Goal: Transaction & Acquisition: Obtain resource

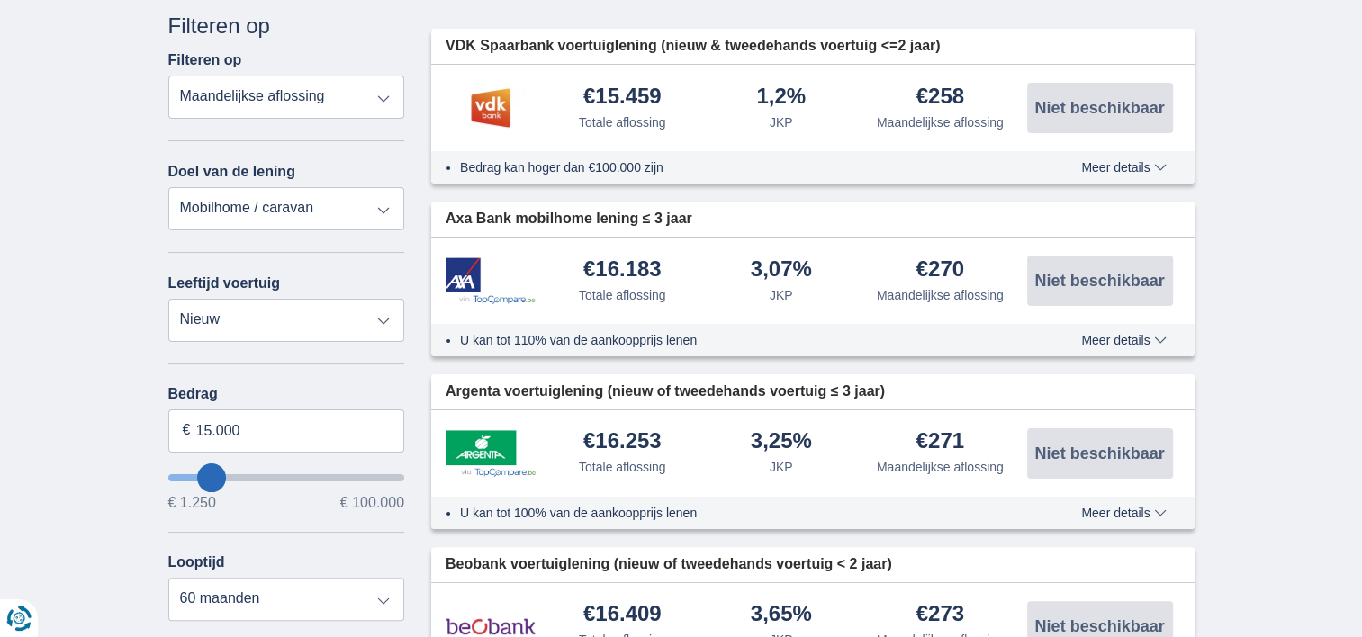
scroll to position [270, 0]
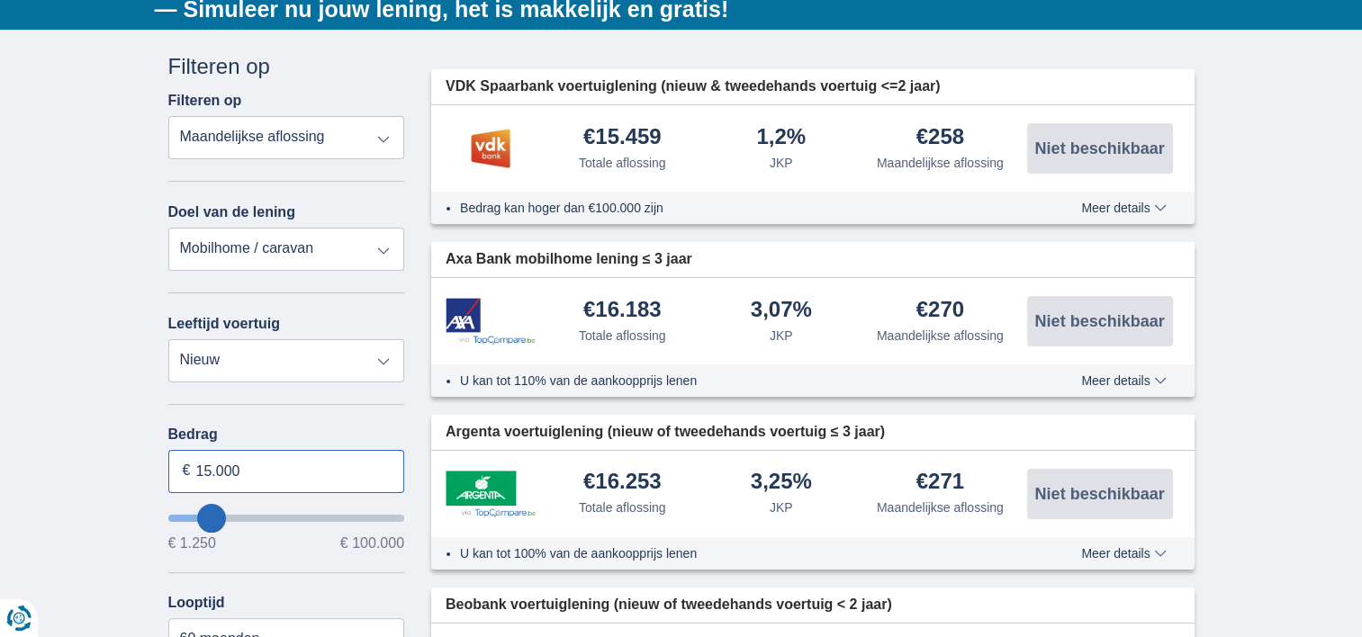
drag, startPoint x: 248, startPoint y: 473, endPoint x: 196, endPoint y: 484, distance: 53.5
click at [196, 484] on input "15.000" at bounding box center [286, 471] width 237 height 43
type input "12.250"
type input "12250"
select select "60"
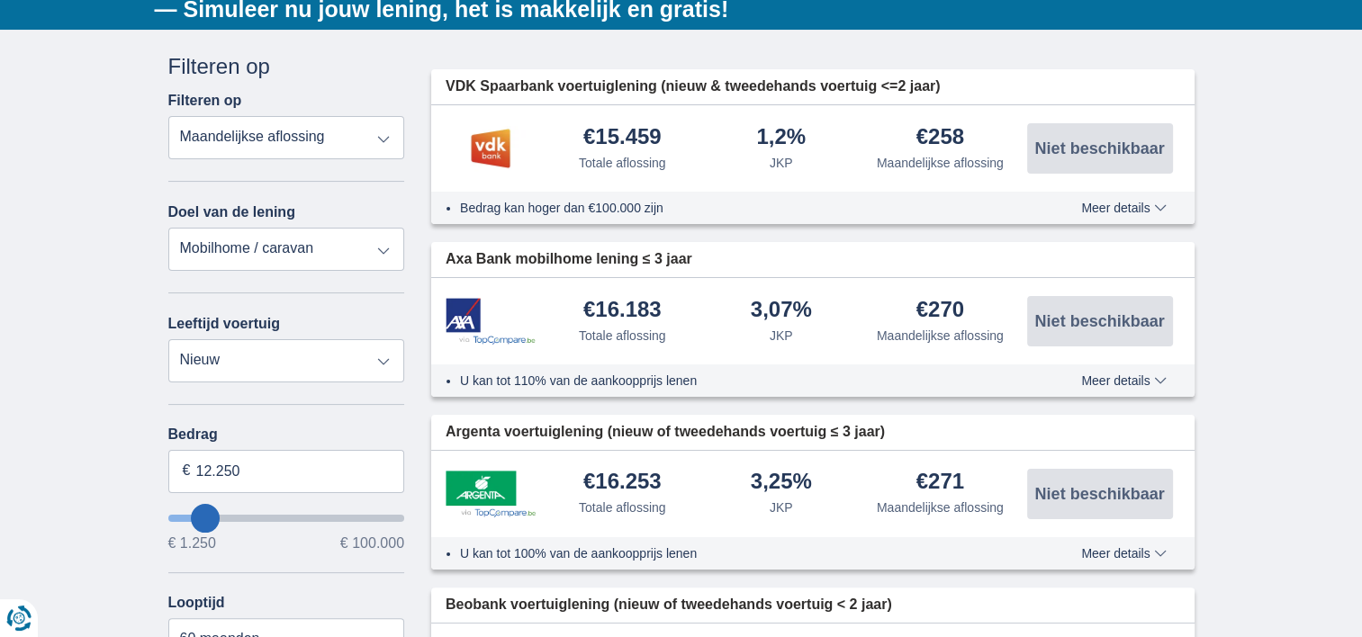
type input "13250"
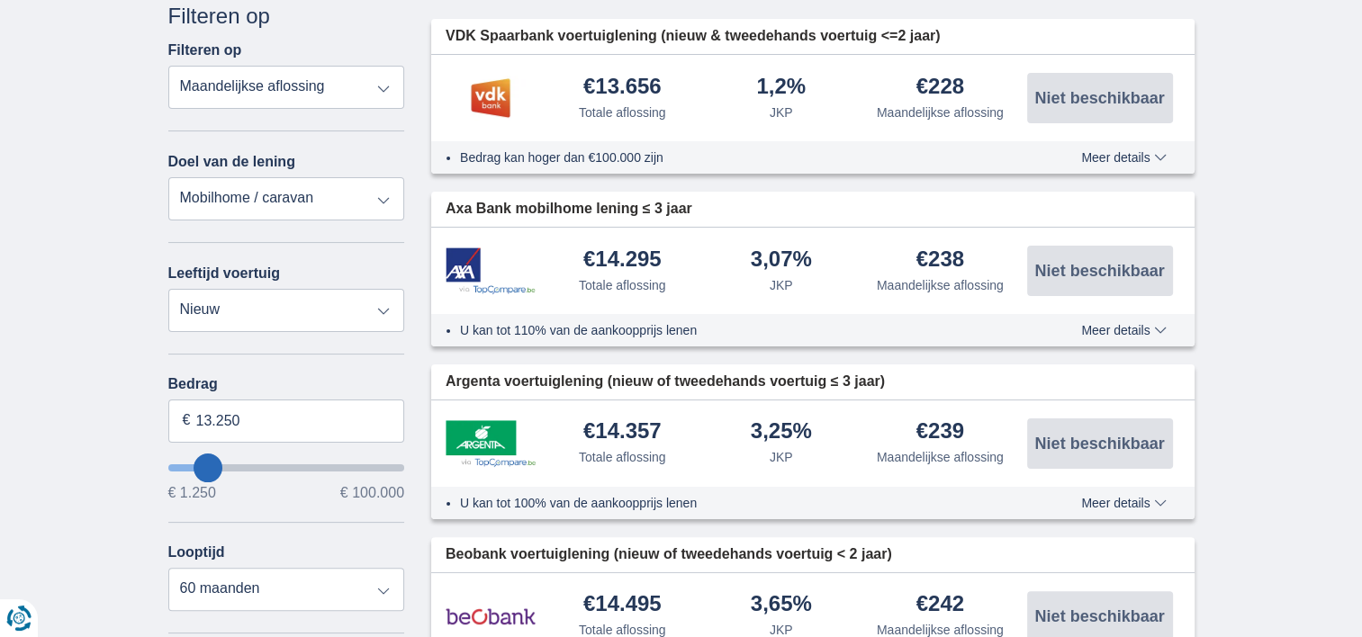
scroll to position [360, 0]
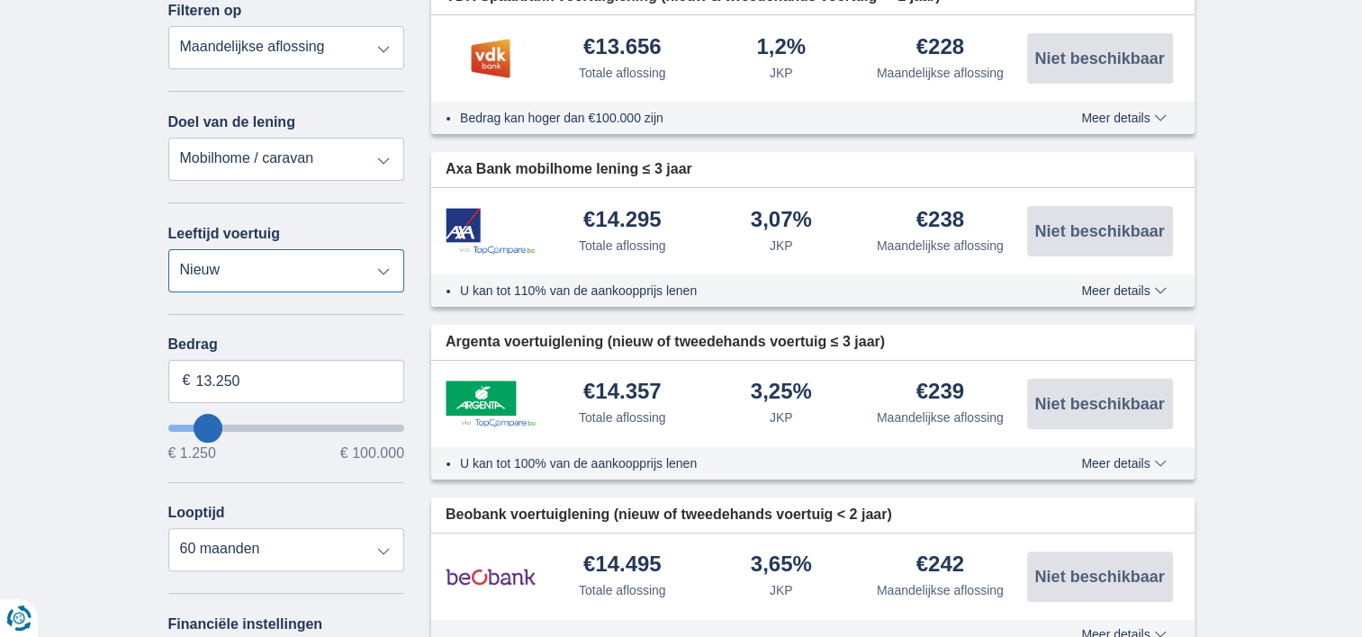
click at [387, 268] on select "Nieuw 0-1 jaar 1-2 jaar 2-3 jaar 3-4 jaar 4-5 jaar 5+ jaar" at bounding box center [286, 270] width 237 height 43
click at [168, 249] on select "Nieuw 0-1 jaar 1-2 jaar 2-3 jaar 3-4 jaar 4-5 jaar 5+ jaar" at bounding box center [286, 270] width 237 height 43
click at [382, 155] on select "Persoonlijke lening Auto Moto / fiets Mobilhome / caravan Renovatie Energie Sch…" at bounding box center [286, 159] width 237 height 43
click at [381, 151] on select "Persoonlijke lening Auto Moto / fiets Mobilhome / caravan Renovatie Energie Sch…" at bounding box center [286, 159] width 237 height 43
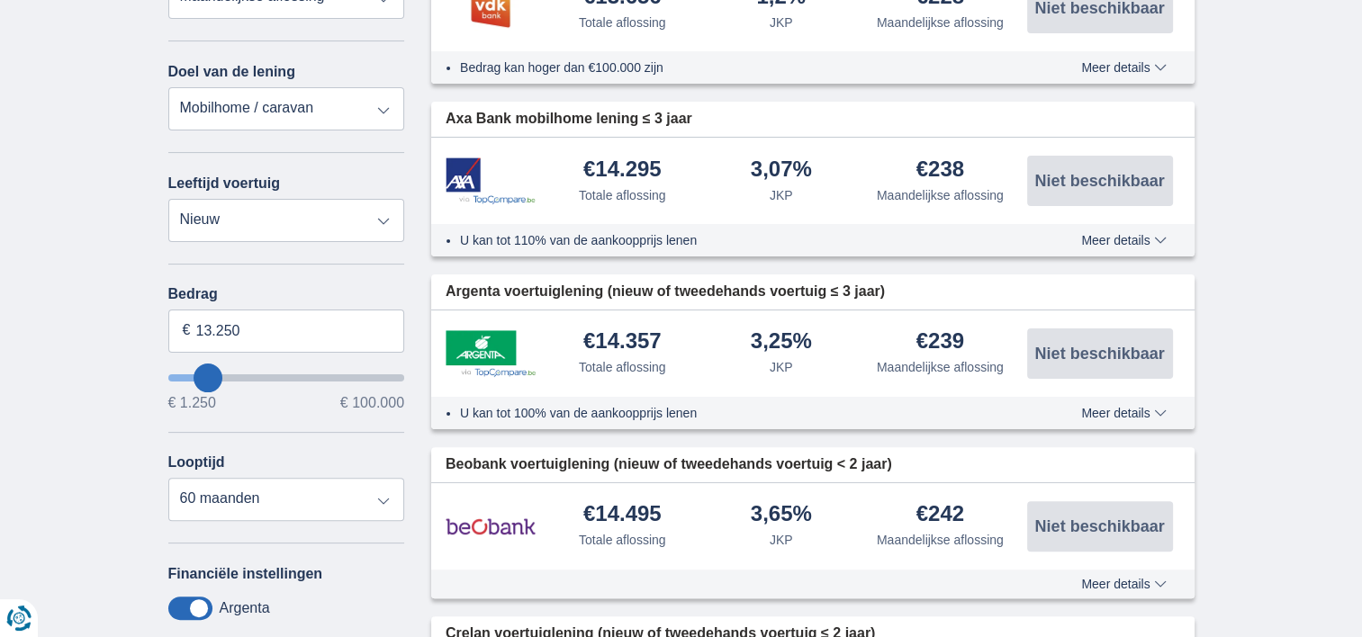
scroll to position [450, 0]
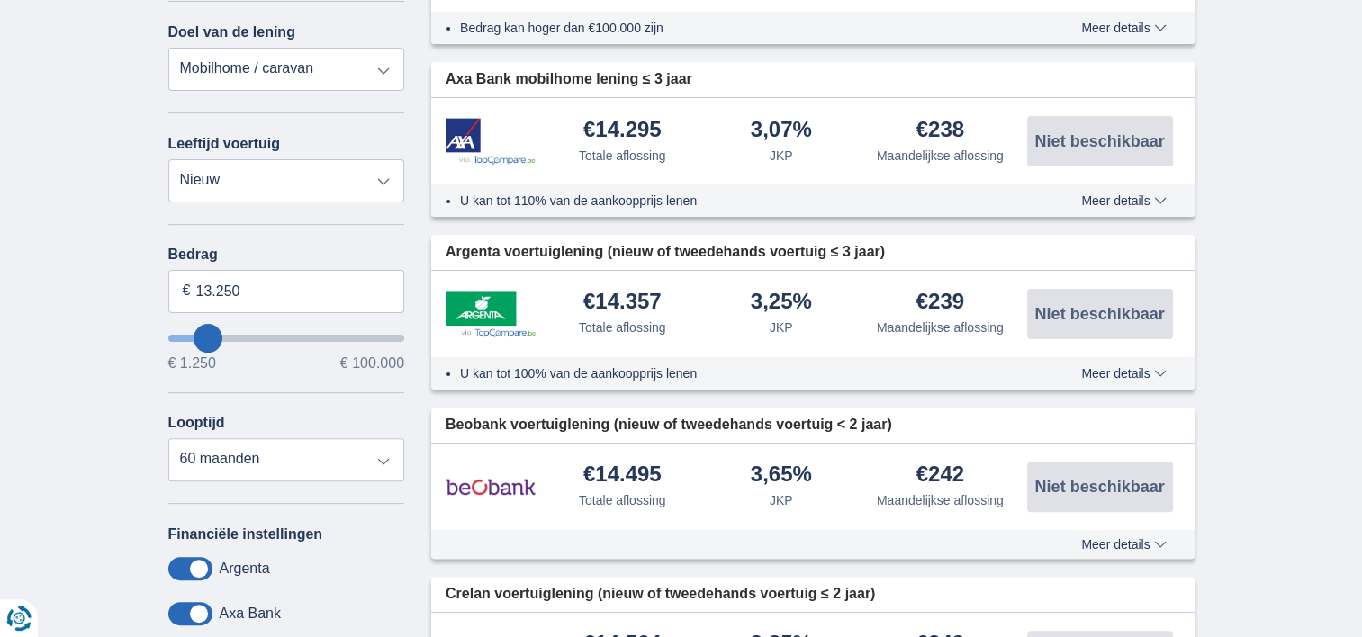
type input "16.250"
type input "16250"
type input "15.250"
type input "15250"
select select "84"
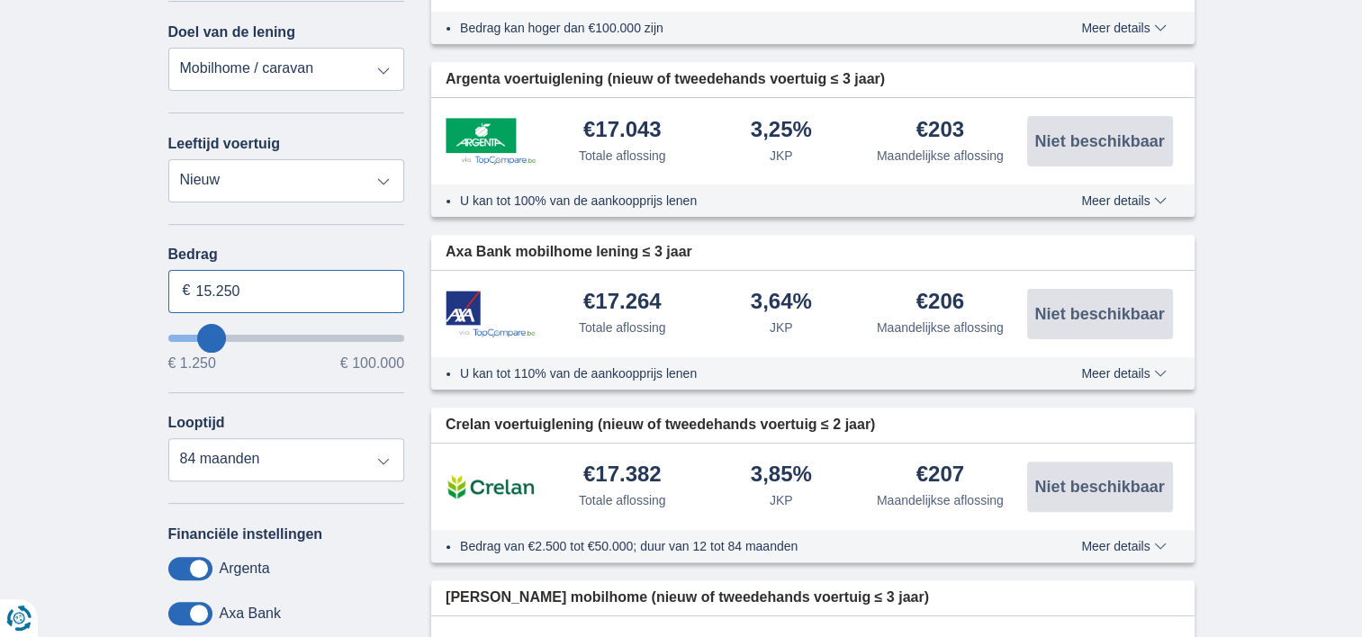
click at [265, 284] on input "15.250" at bounding box center [286, 291] width 237 height 43
type input "1"
type input "100.000"
type input "99250"
select select "120"
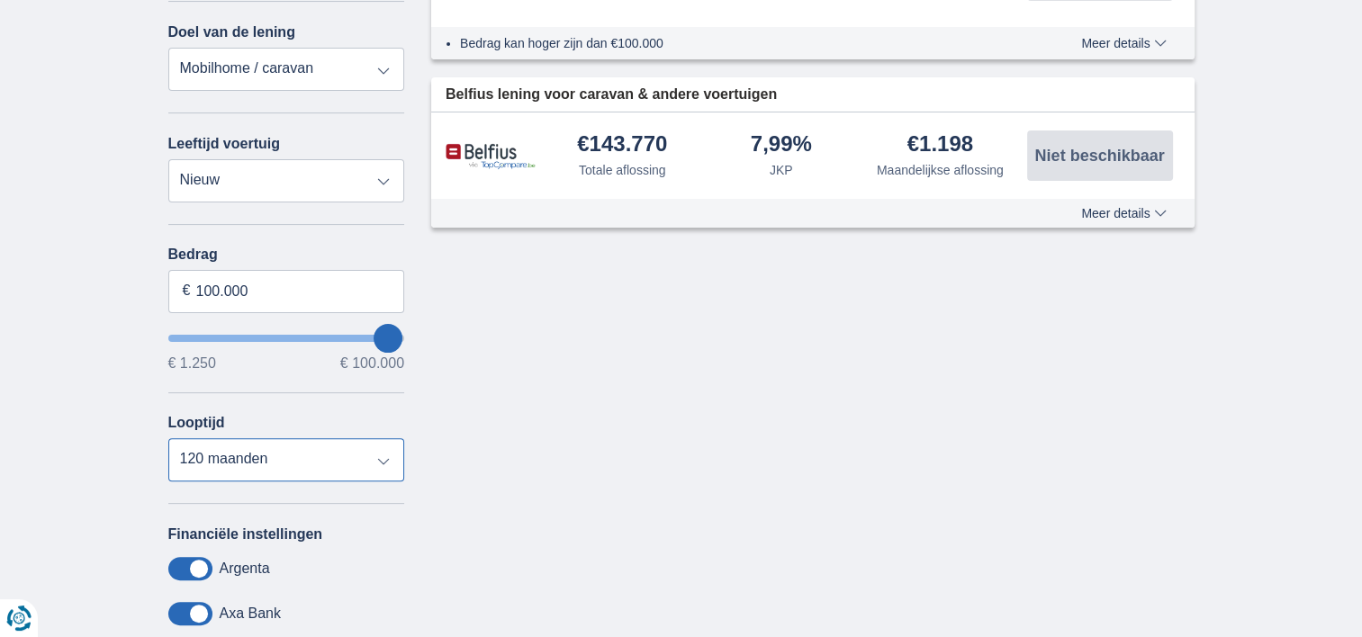
click at [342, 456] on select "12 maanden 18 maanden 24 maanden 30 maanden 36 maanden 42 maanden 48 maanden 60…" at bounding box center [286, 459] width 237 height 43
click at [234, 453] on select "12 maanden 18 maanden 24 maanden 30 maanden 36 maanden 42 maanden 48 maanden 60…" at bounding box center [286, 459] width 237 height 43
click at [117, 112] on div "× widget.non-eligible-application.title widget.non-eligible-application.text no…" at bounding box center [681, 366] width 1362 height 1033
drag, startPoint x: 217, startPoint y: 286, endPoint x: 176, endPoint y: 289, distance: 40.6
click at [176, 289] on input "100.000" at bounding box center [286, 291] width 237 height 43
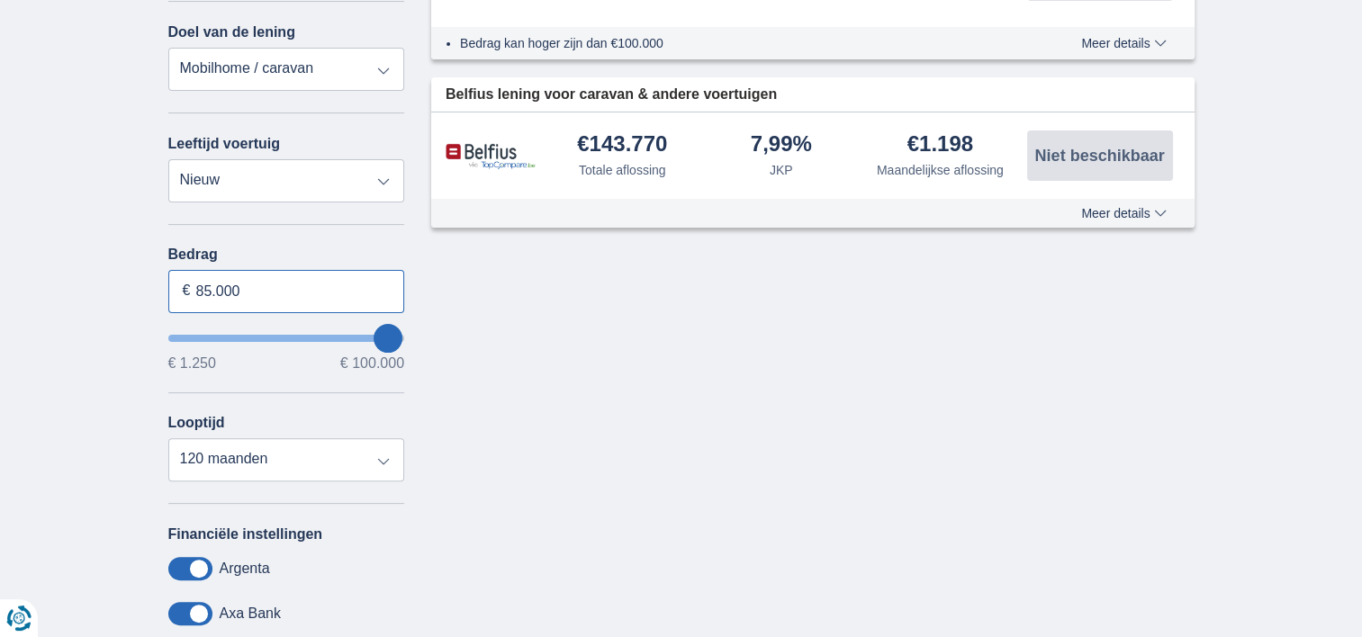
type input "85.000"
type input "85250"
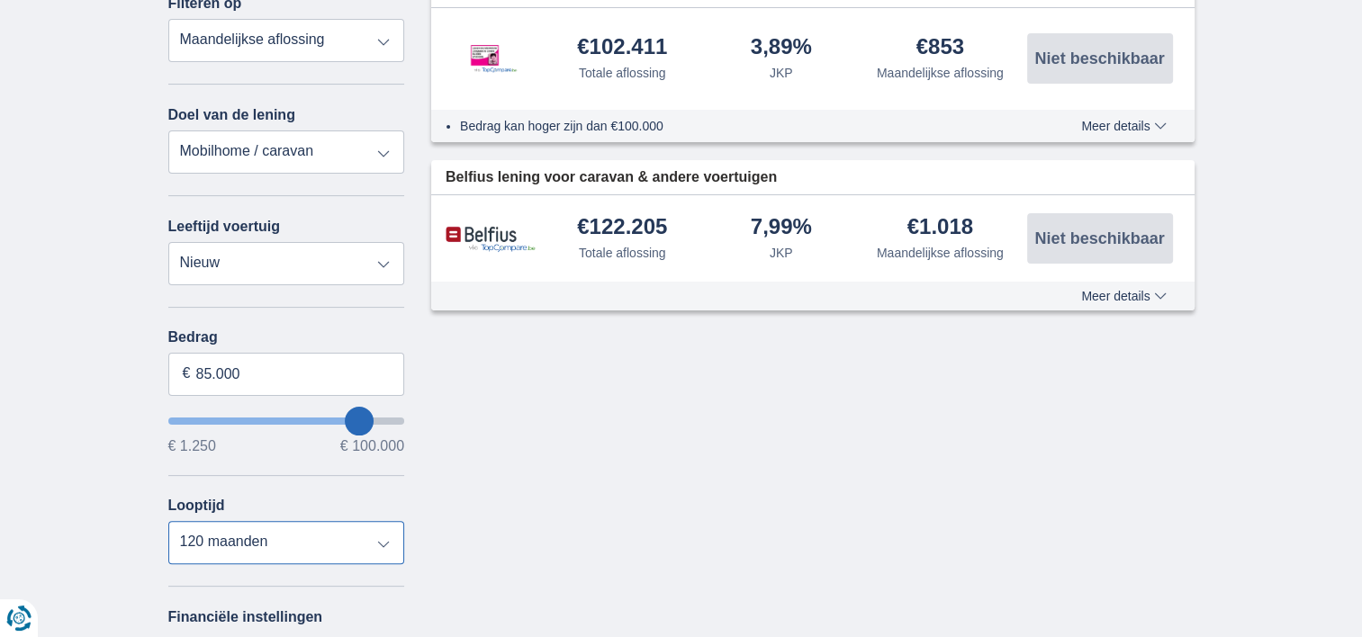
scroll to position [270, 0]
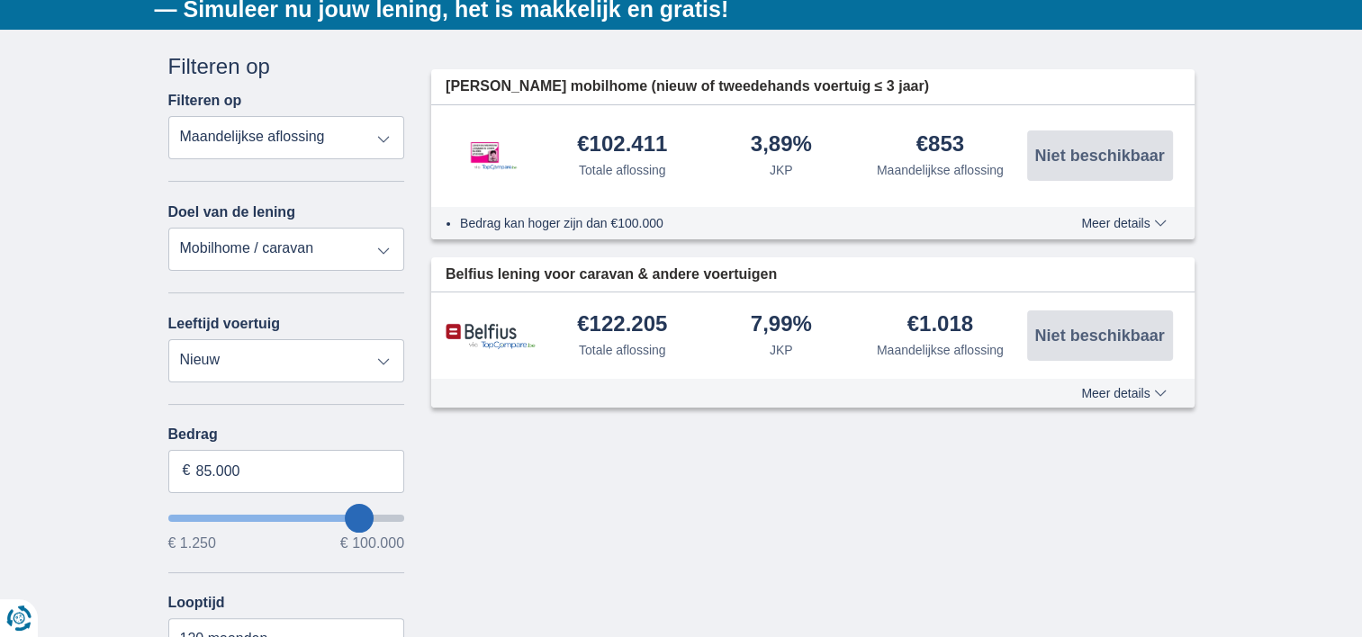
click at [386, 241] on select "Persoonlijke lening Auto Moto / fiets Mobilhome / caravan Renovatie Energie Sch…" at bounding box center [286, 249] width 237 height 43
select select "renovationLoan"
click at [168, 228] on select "Persoonlijke lening Auto Moto / fiets Mobilhome / caravan Renovatie Energie Sch…" at bounding box center [286, 249] width 237 height 43
type input "15.000"
type input "15250"
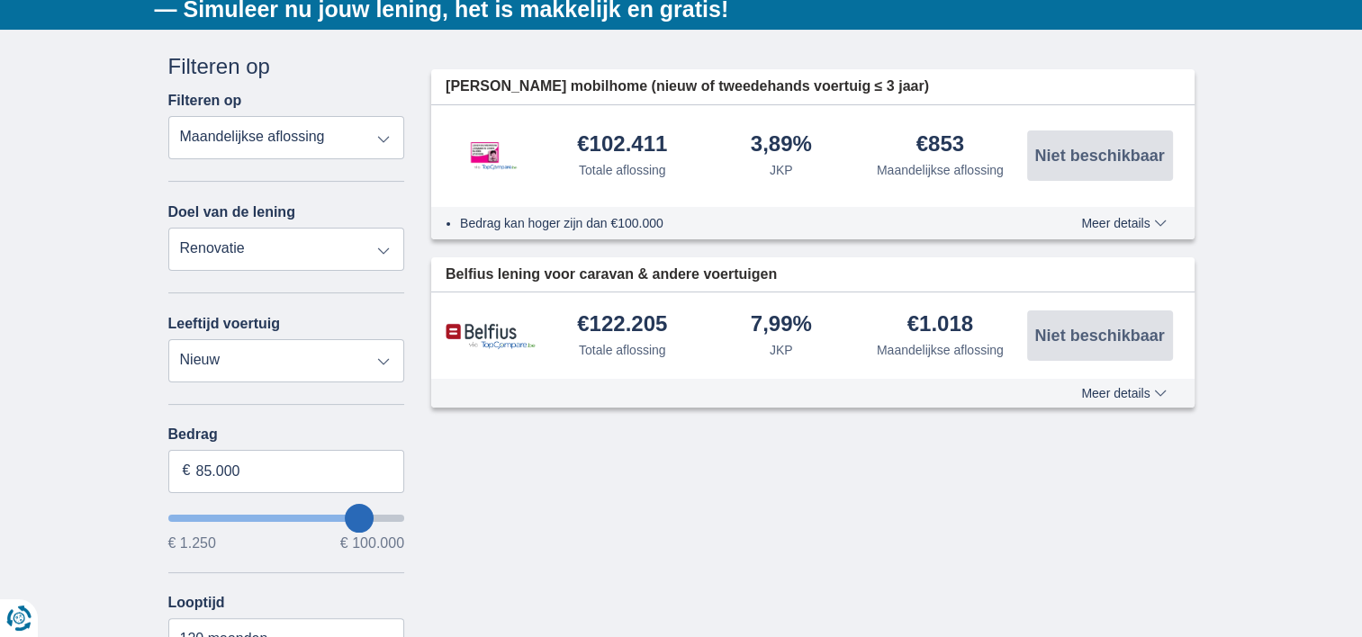
select select "60"
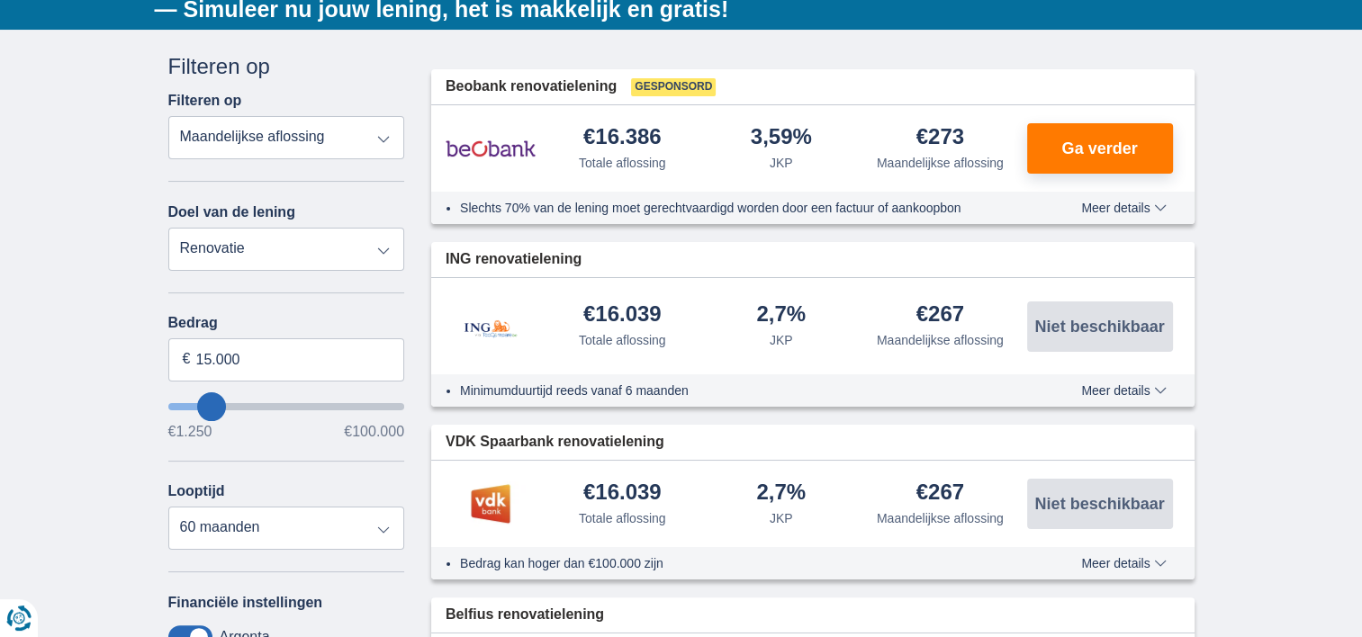
click at [384, 241] on select "Persoonlijke lening Auto Moto / fiets Mobilhome / caravan Renovatie Energie Sch…" at bounding box center [286, 249] width 237 height 43
select select "personalLoan"
click at [168, 228] on select "Persoonlijke lening Auto Moto / fiets Mobilhome / caravan Renovatie Energie Sch…" at bounding box center [286, 249] width 237 height 43
type input "7.500"
type input "7250"
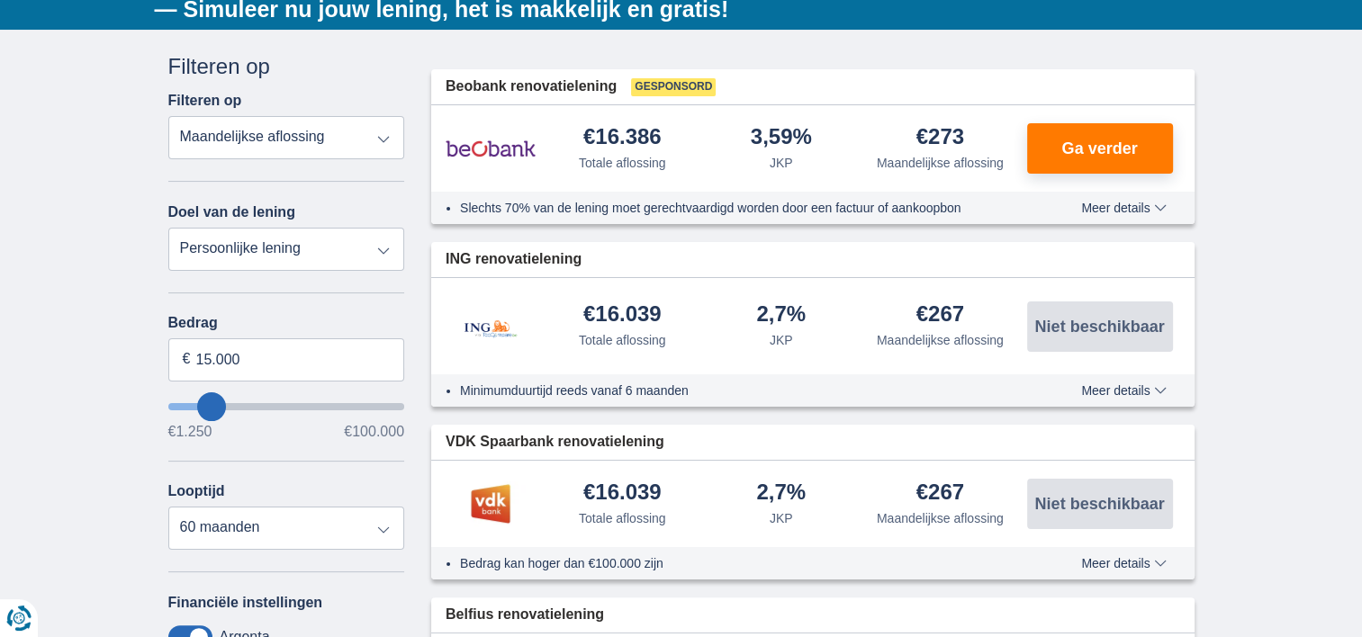
select select "42"
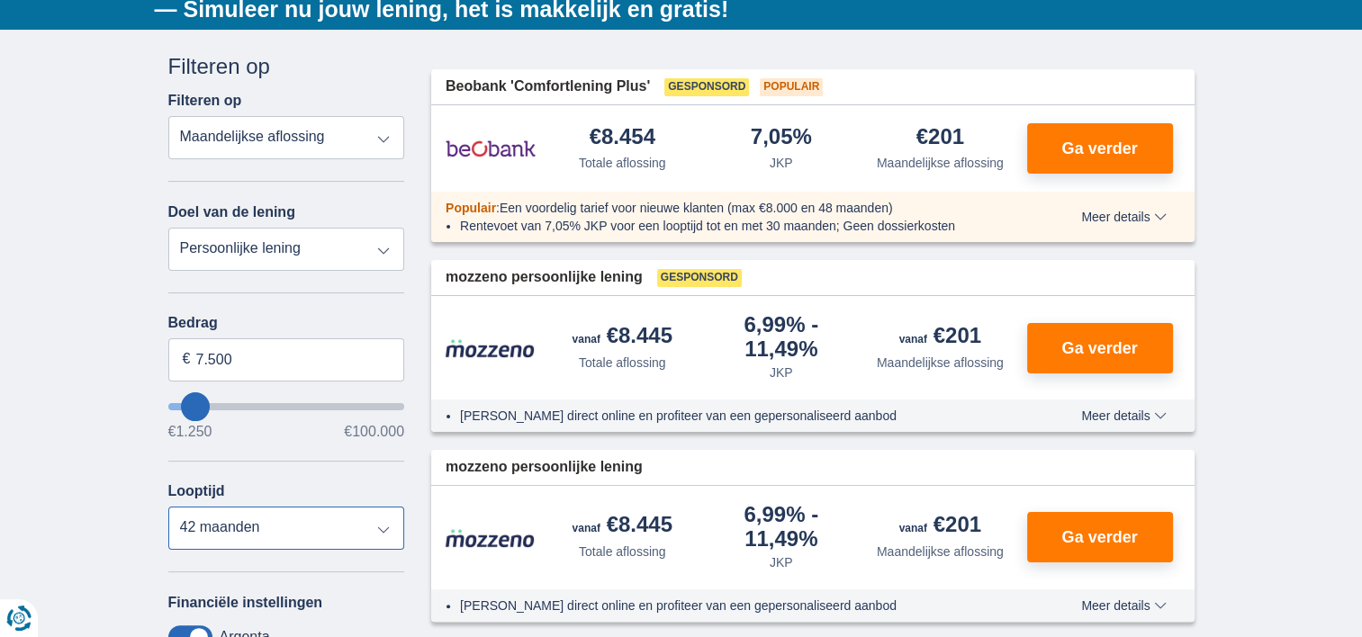
click at [389, 525] on select "12 maanden 18 maanden 24 maanden 30 maanden 36 maanden 42 maanden" at bounding box center [286, 528] width 237 height 43
click at [288, 523] on select "12 maanden 18 maanden 24 maanden 30 maanden 36 maanden 42 maanden" at bounding box center [286, 528] width 237 height 43
click at [200, 354] on input "7.500" at bounding box center [286, 360] width 237 height 43
type input "20.500"
type input "20250"
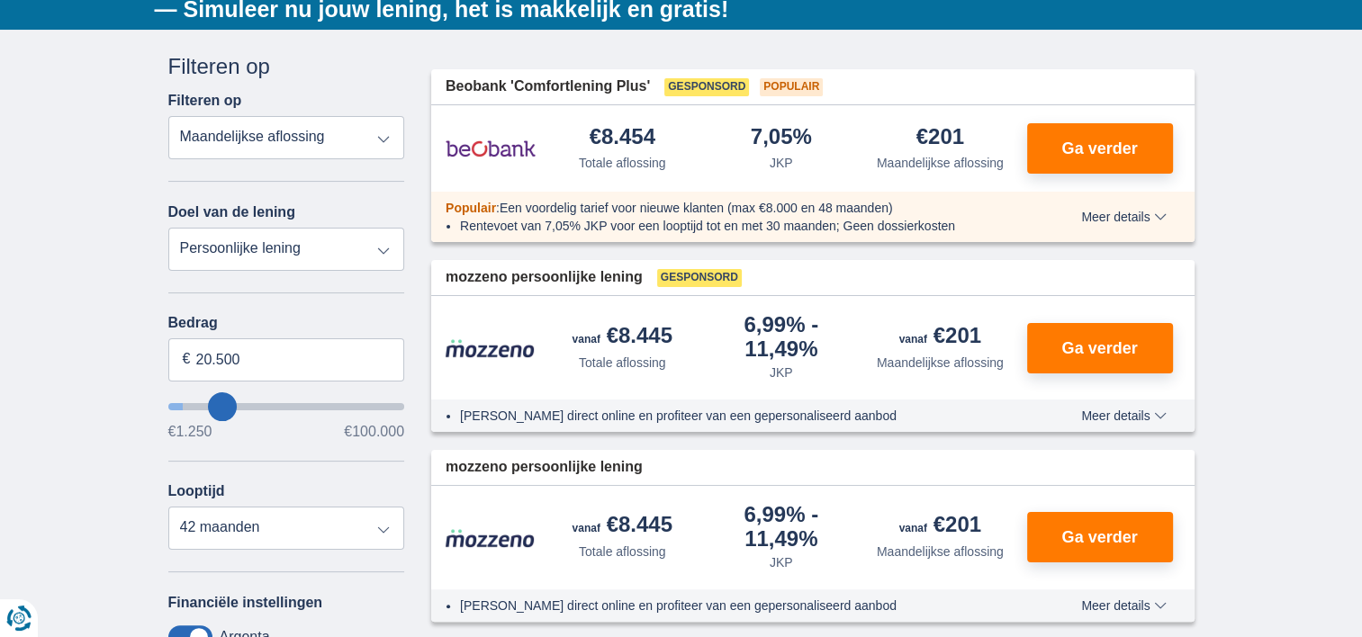
type input "11.250"
type input "11250"
select select "60"
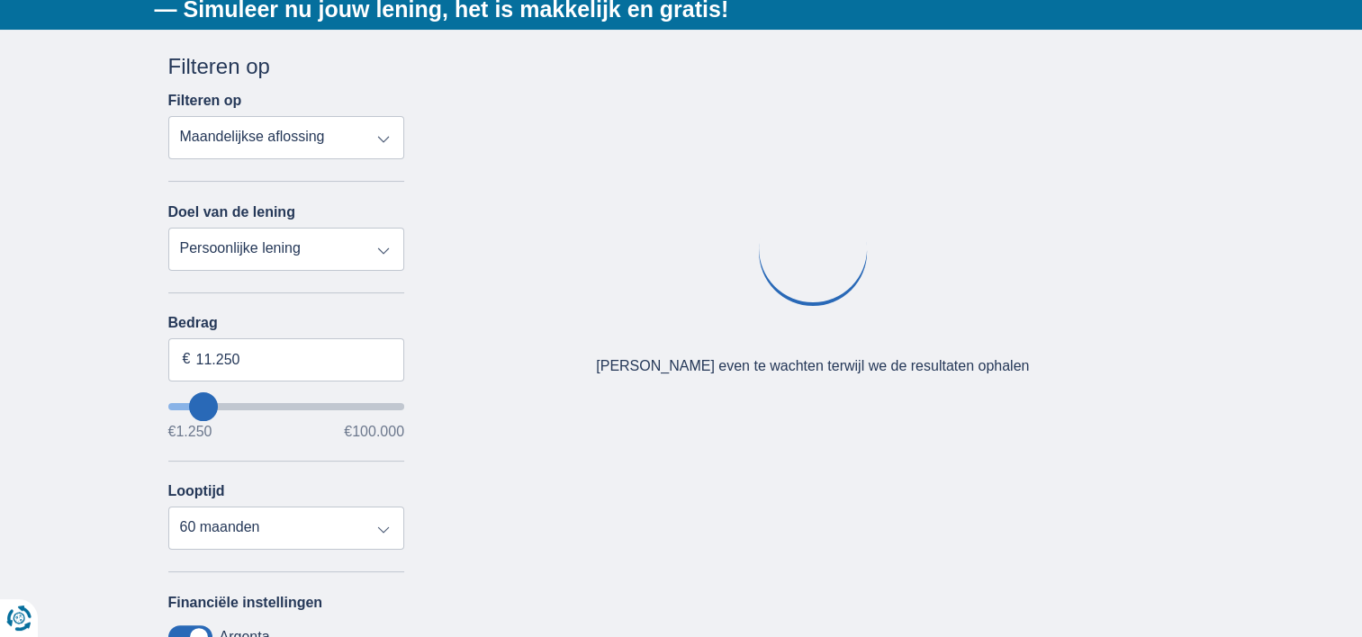
type input "12250"
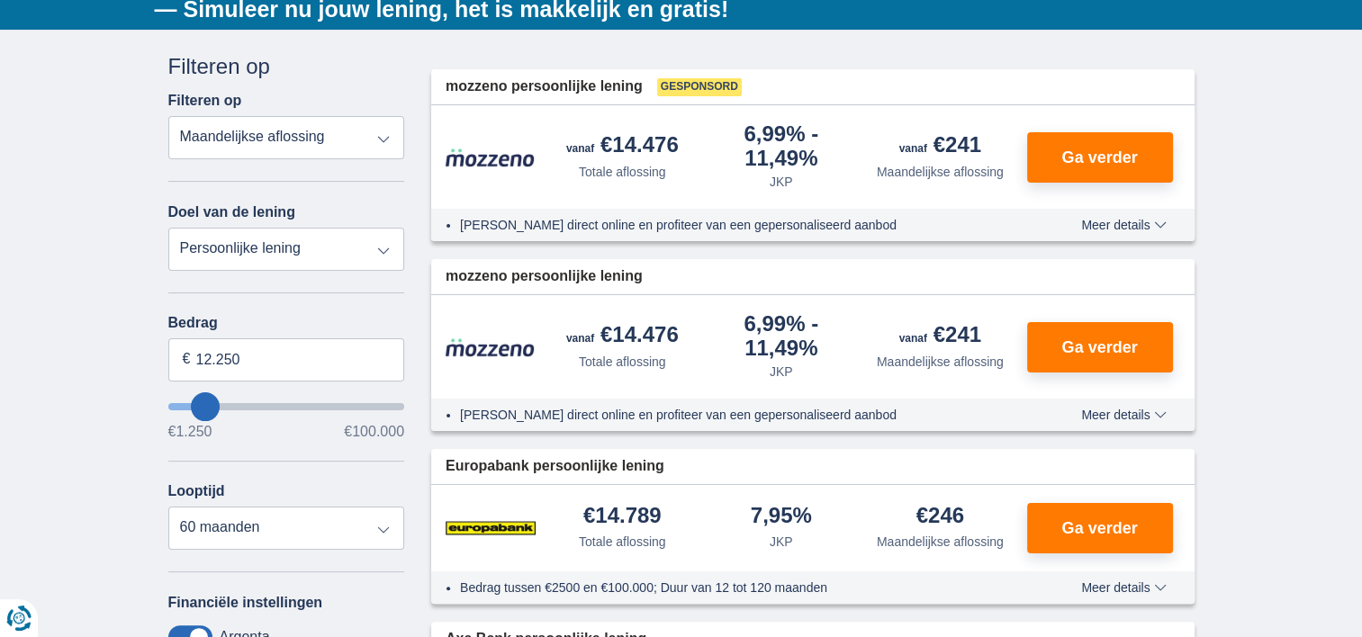
type input "13.250"
type input "15250"
type input "15.250"
select select "84"
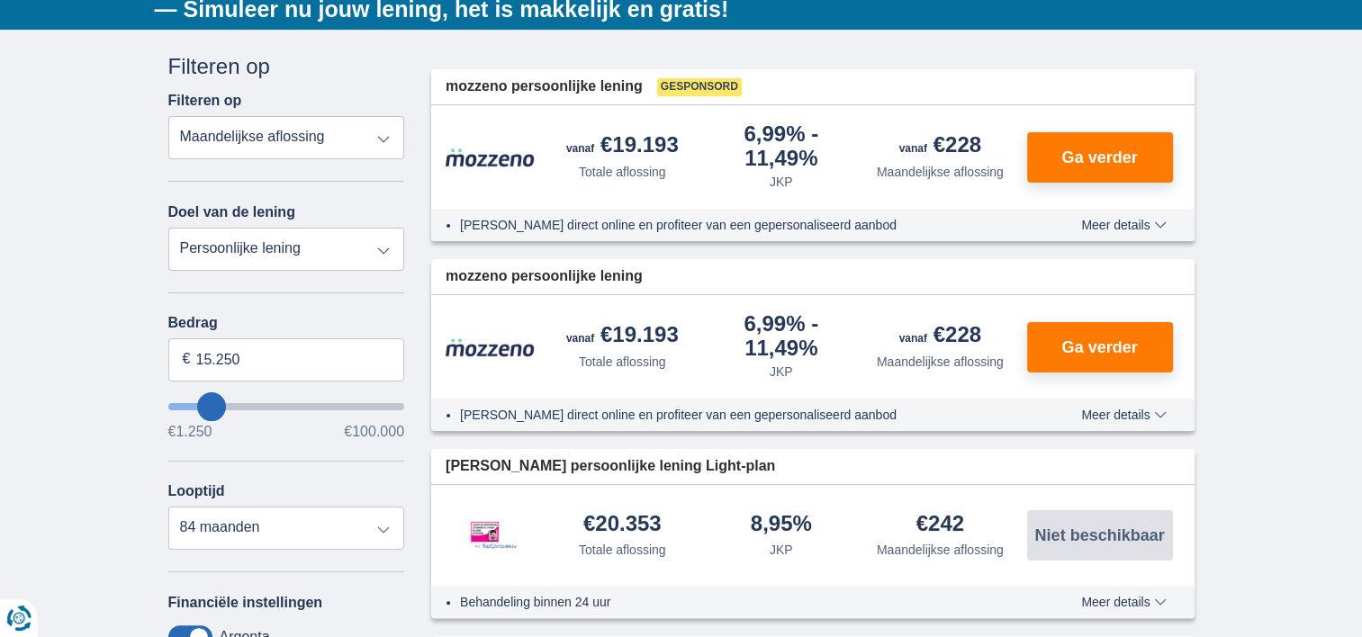
type input "16.250"
type input "17250"
type input "21.250"
type input "22250"
type input "22.250"
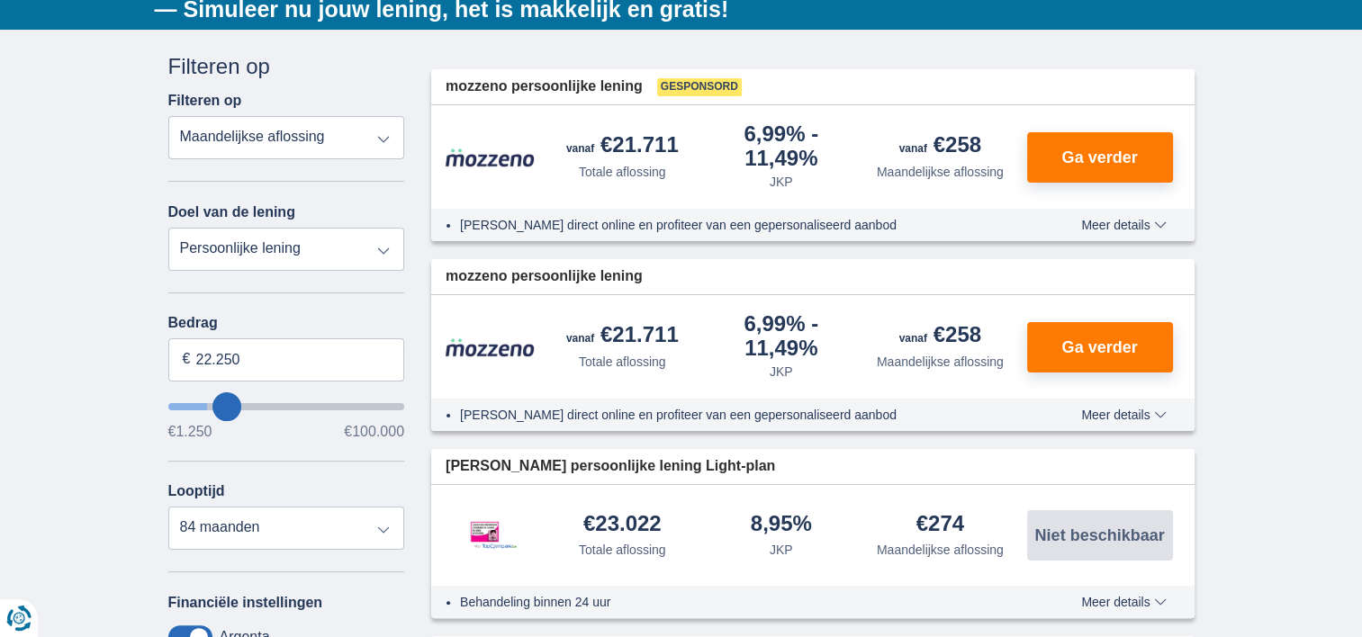
select select "120"
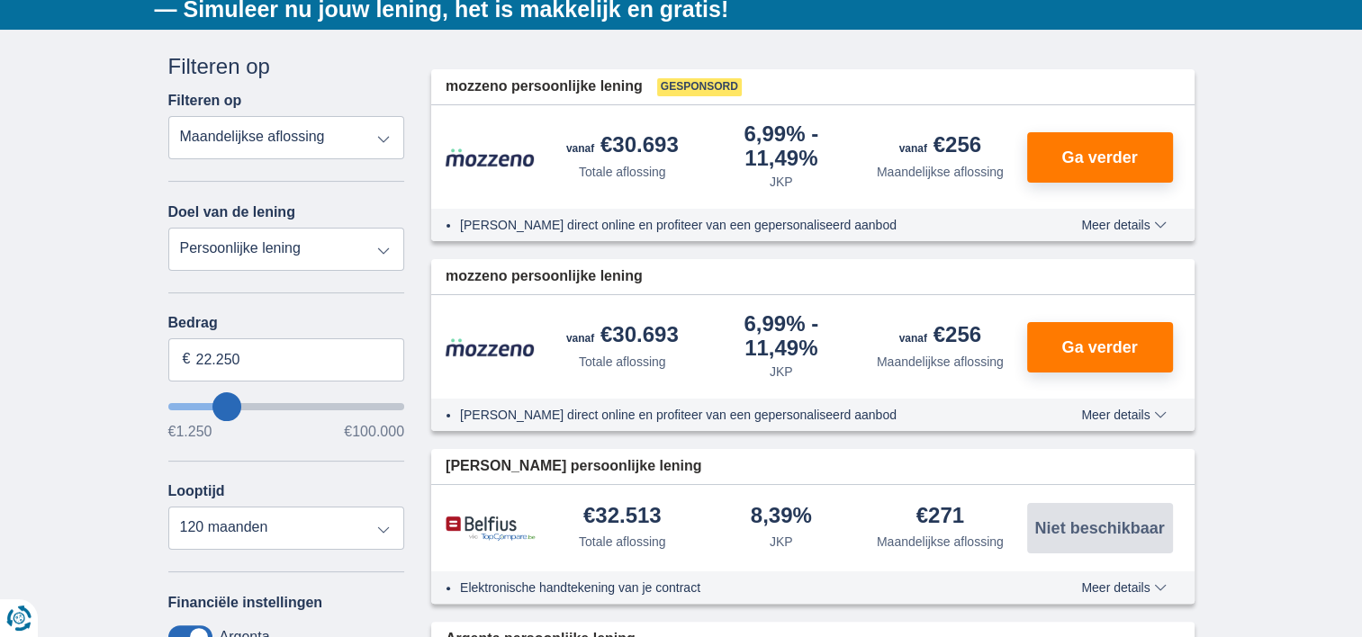
type input "20.250"
type input "20250"
type input "21.250"
type input "23250"
type input "24.250"
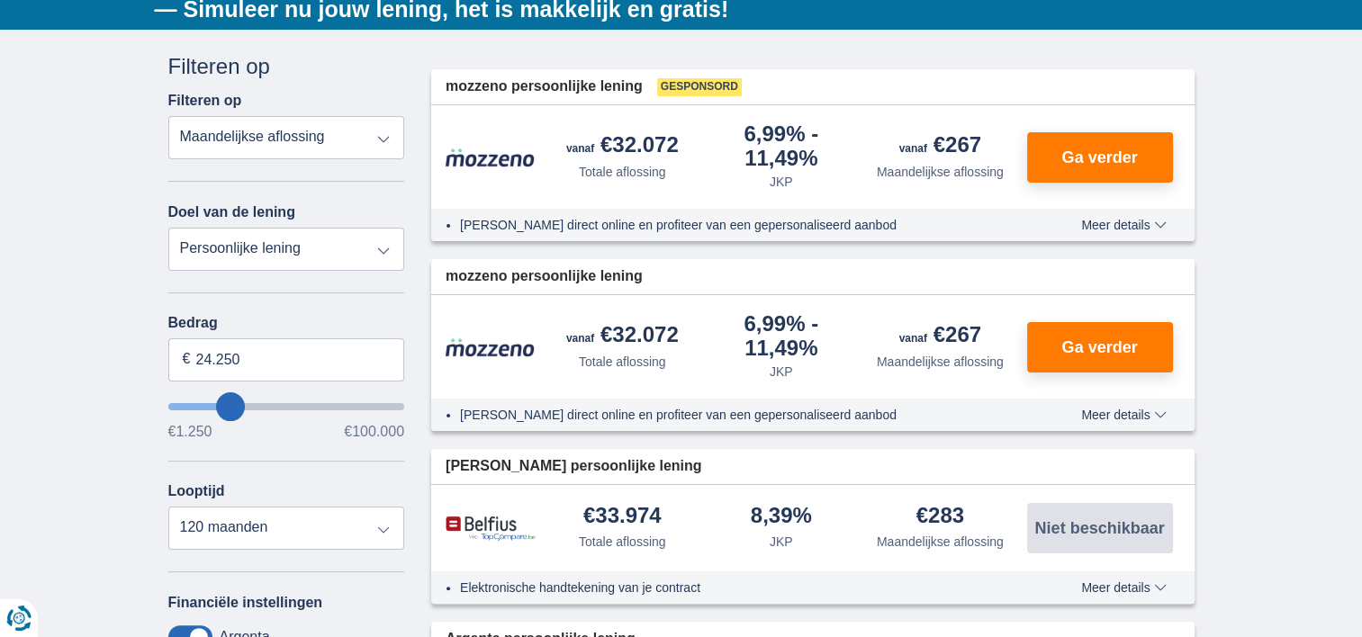
type input "25250"
type input "24.250"
type input "24250"
type input "25.250"
type input "26250"
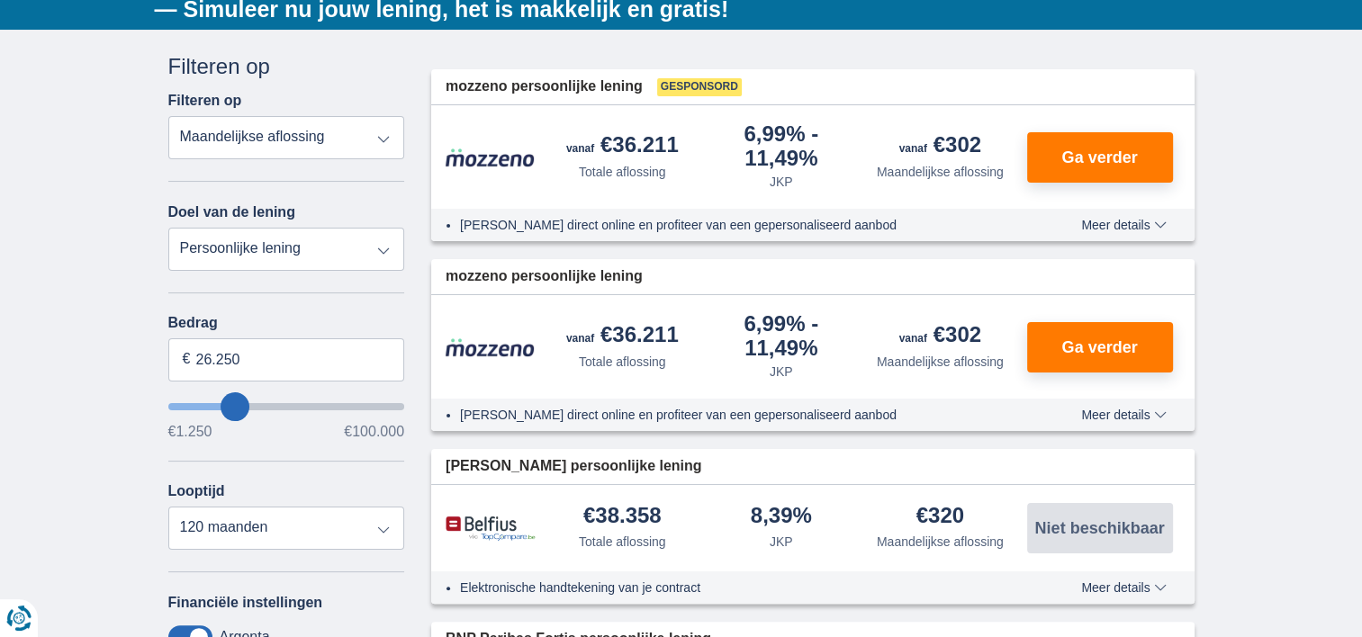
type input "51.250"
type input "51250"
click at [286, 403] on input "wantToBorrow" at bounding box center [286, 406] width 237 height 7
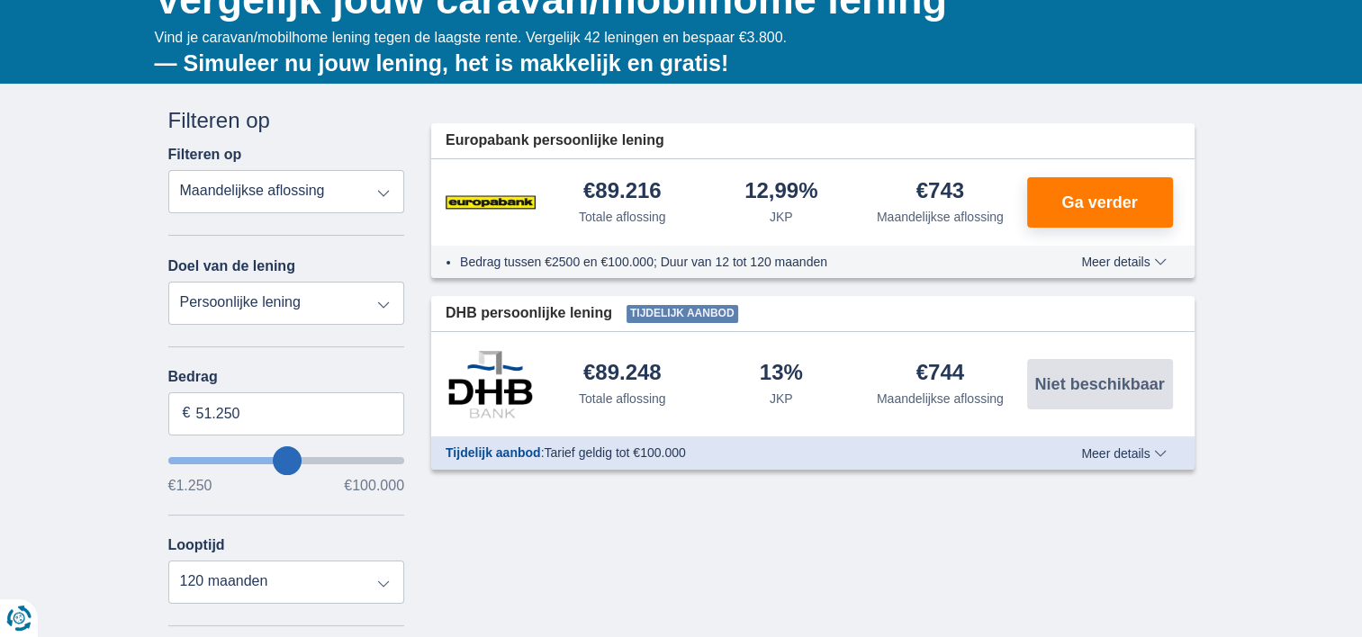
scroll to position [270, 0]
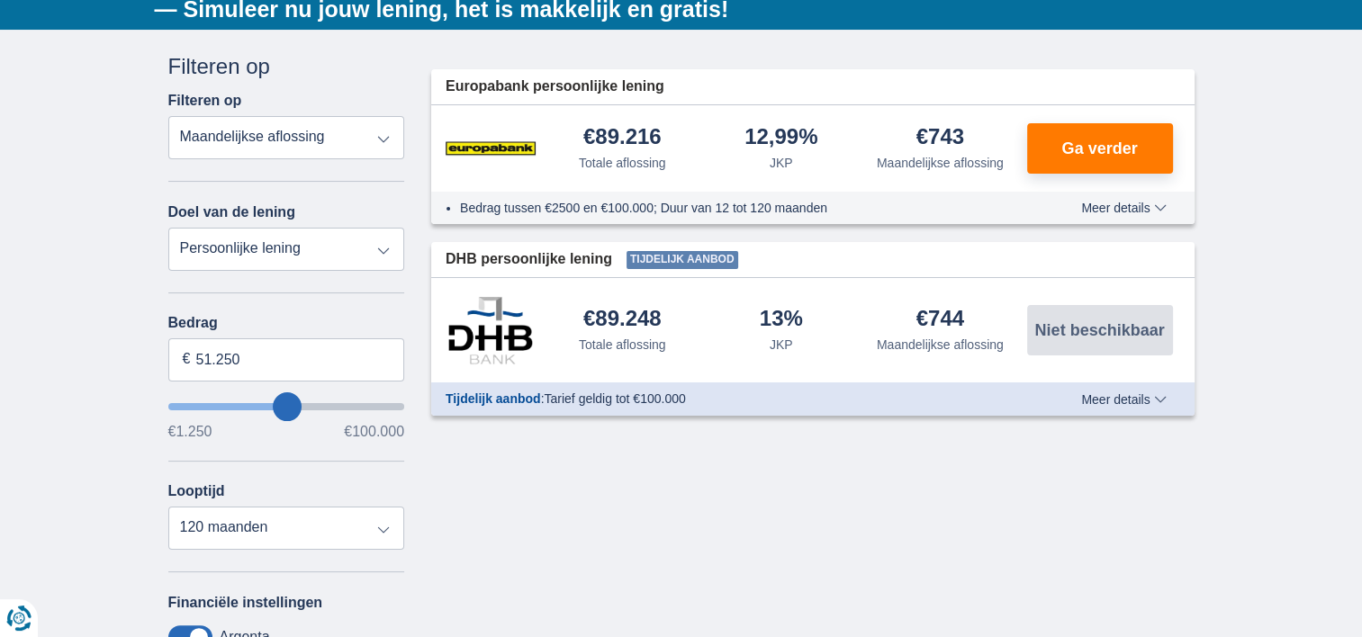
type input "56.250"
type input "56250"
type input "57.250"
type input "59250"
type input "61.250"
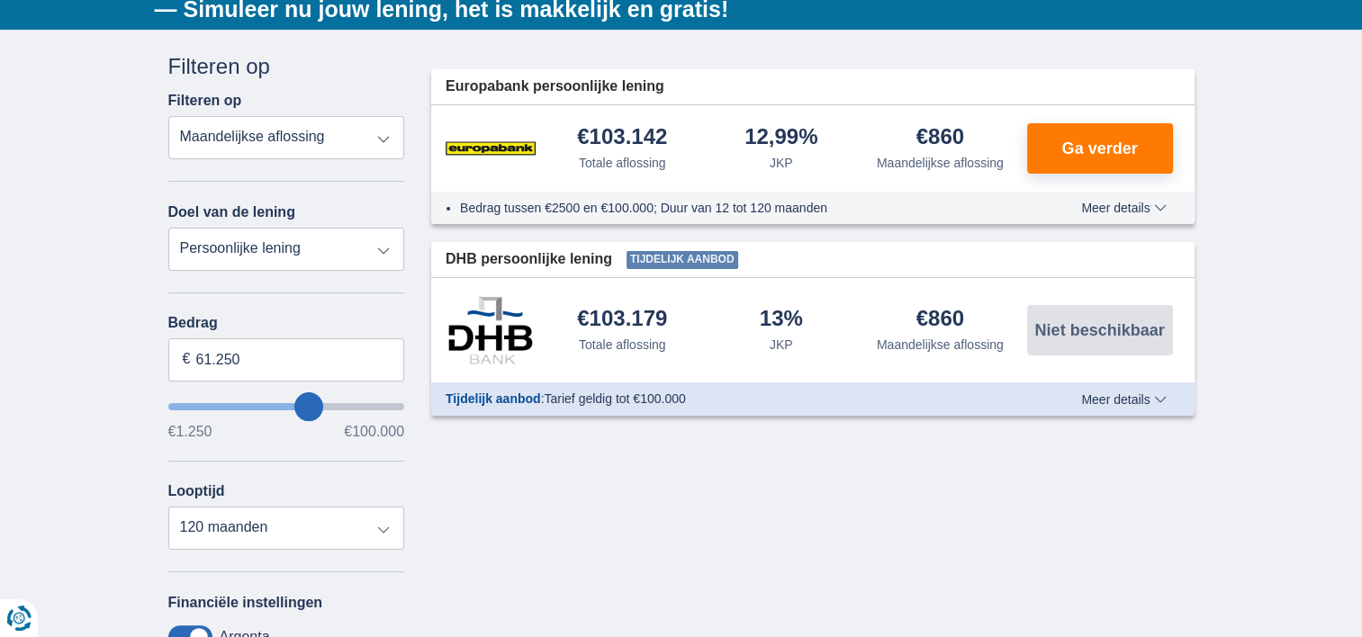
type input "62250"
type input "56.250"
type input "55250"
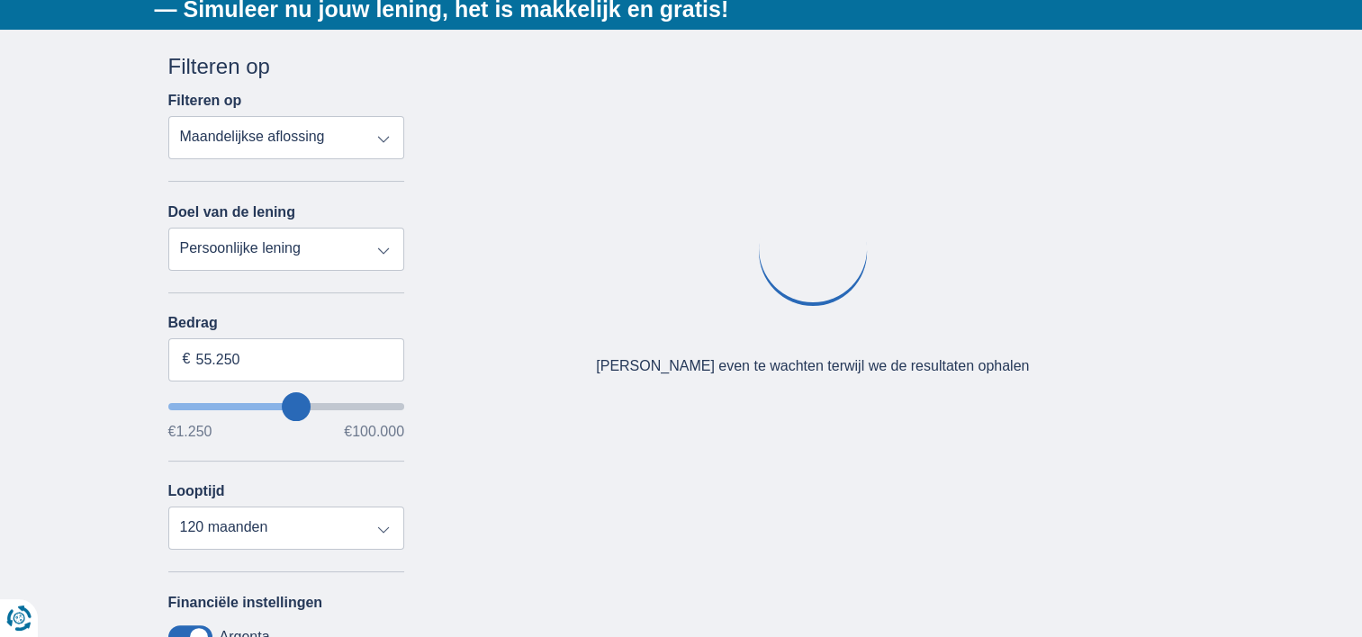
click at [670, 444] on div "Annuleren Filters Filteren op Filteren op Totale aflossing JKP Maandelijkse afl…" at bounding box center [681, 479] width 1053 height 856
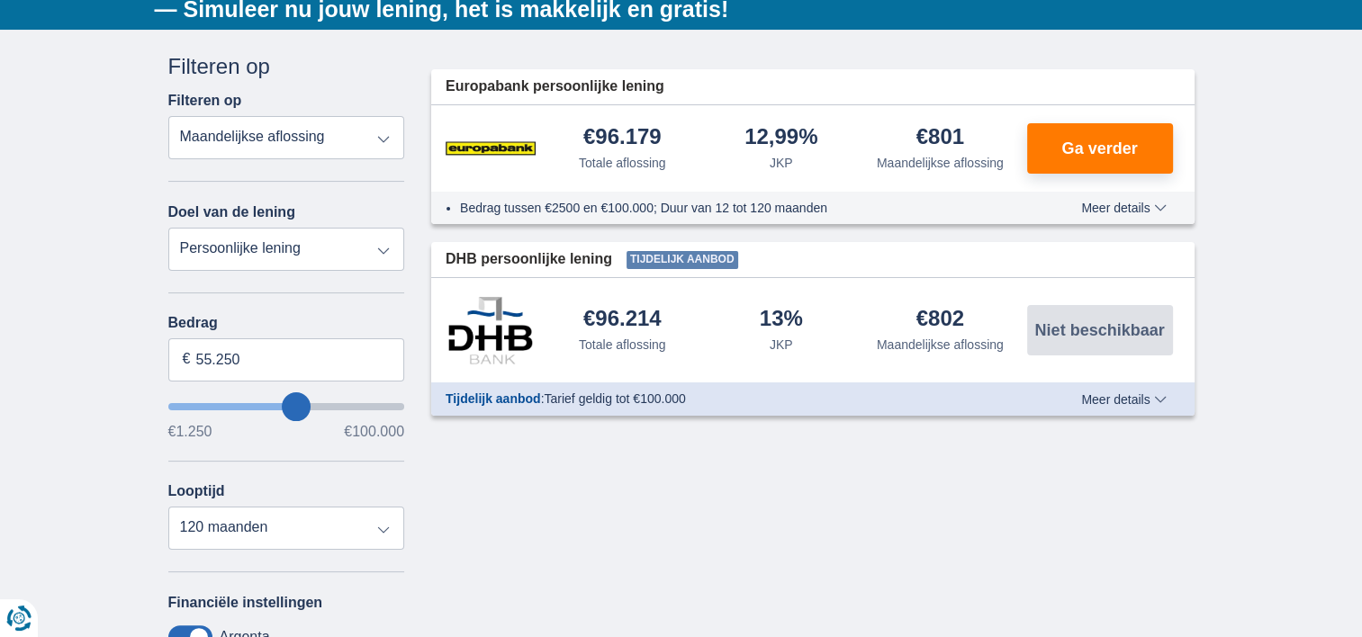
type input "38.250"
type input "38250"
click at [260, 403] on input "wantToBorrow" at bounding box center [286, 406] width 237 height 7
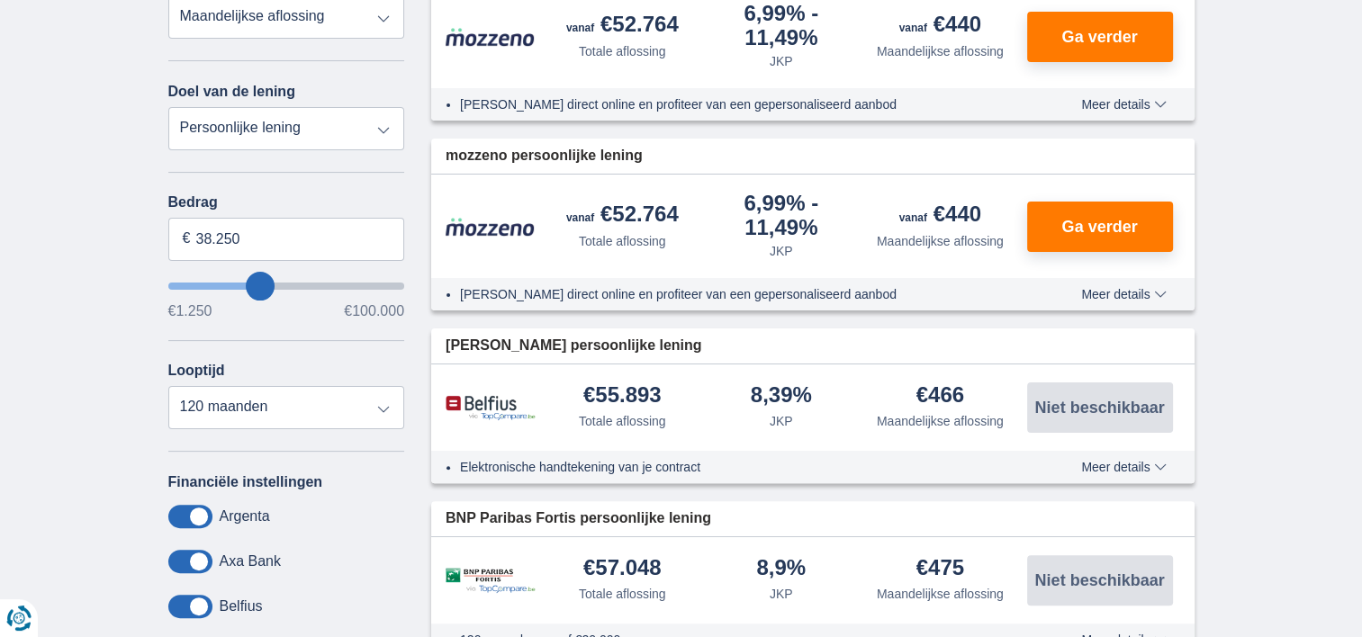
scroll to position [360, 0]
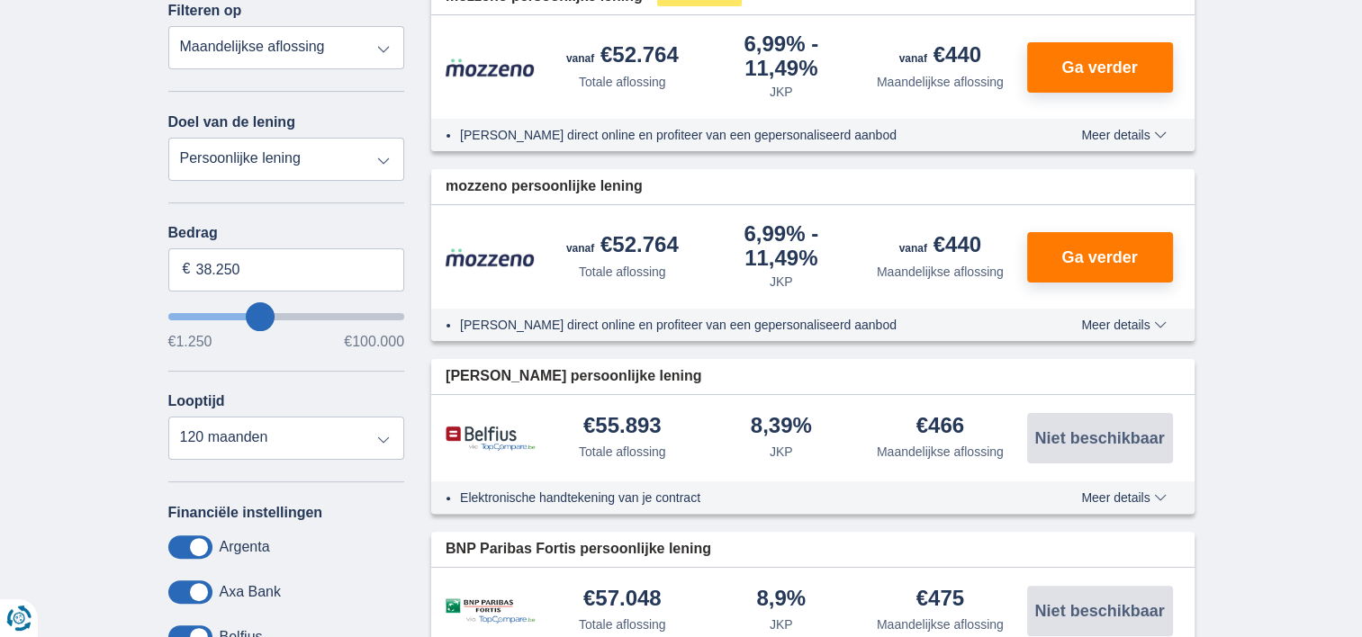
type input "48.250"
type input "48250"
click at [281, 317] on input "wantToBorrow" at bounding box center [286, 316] width 237 height 7
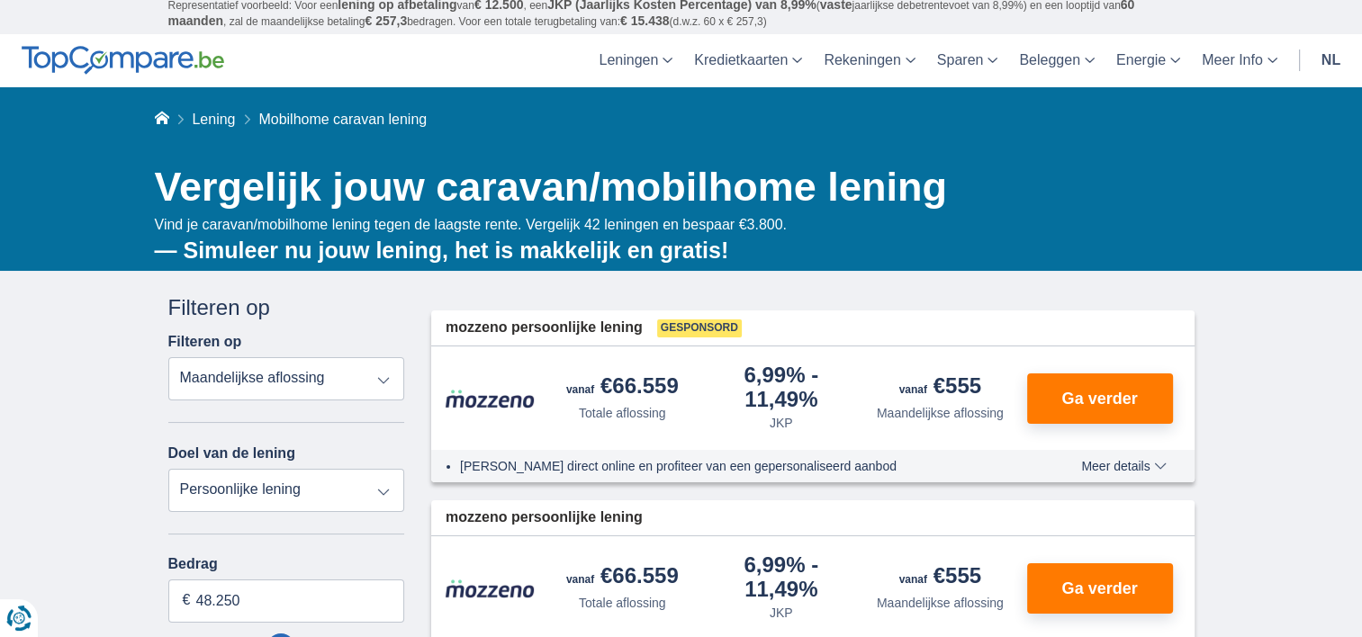
scroll to position [0, 0]
